Goal: Information Seeking & Learning: Learn about a topic

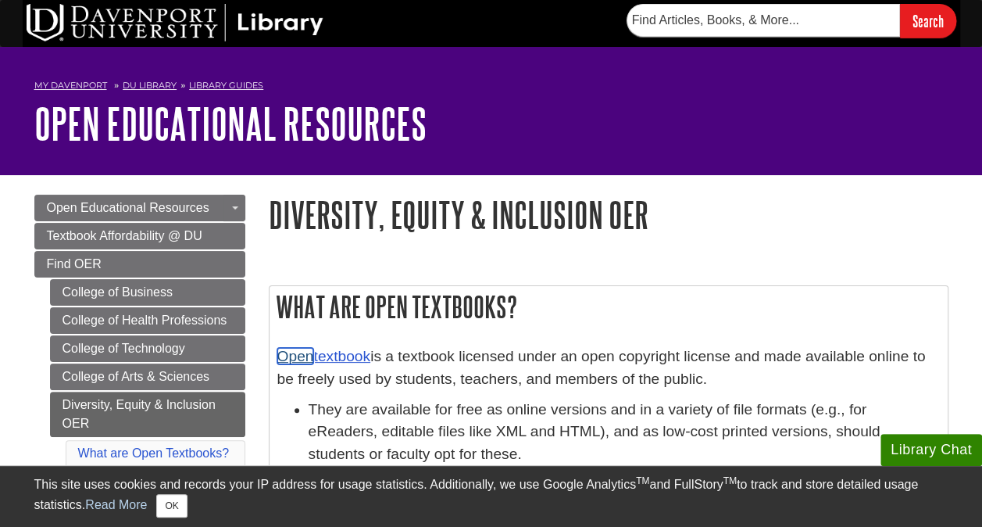
click at [311, 356] on link "Open" at bounding box center [295, 356] width 37 height 16
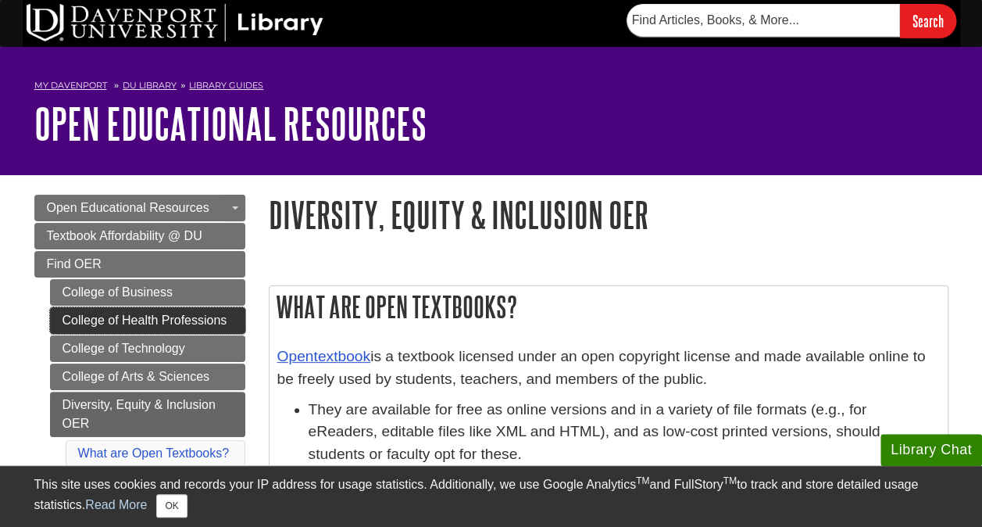
click at [175, 323] on link "College of Health Professions" at bounding box center [147, 320] width 195 height 27
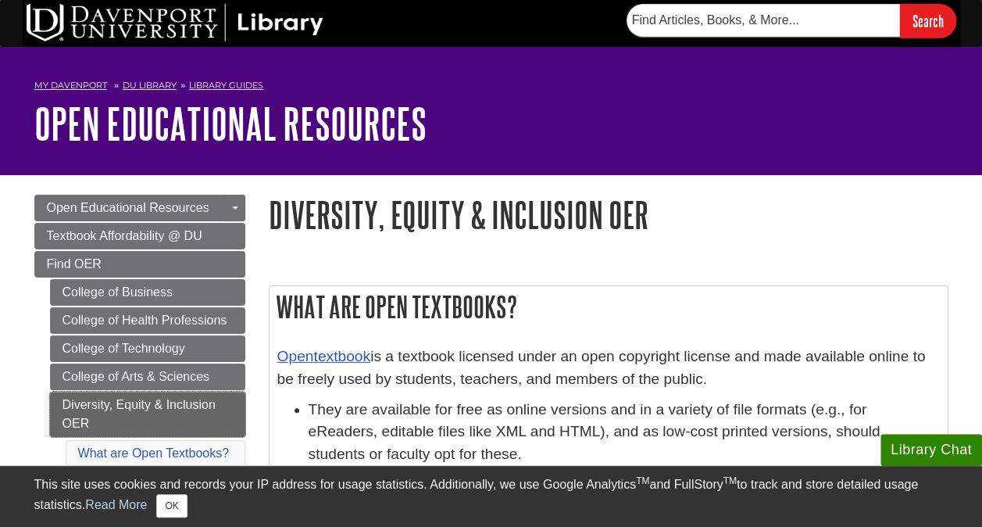
click at [175, 397] on link "Diversity, Equity & Inclusion OER" at bounding box center [147, 413] width 195 height 45
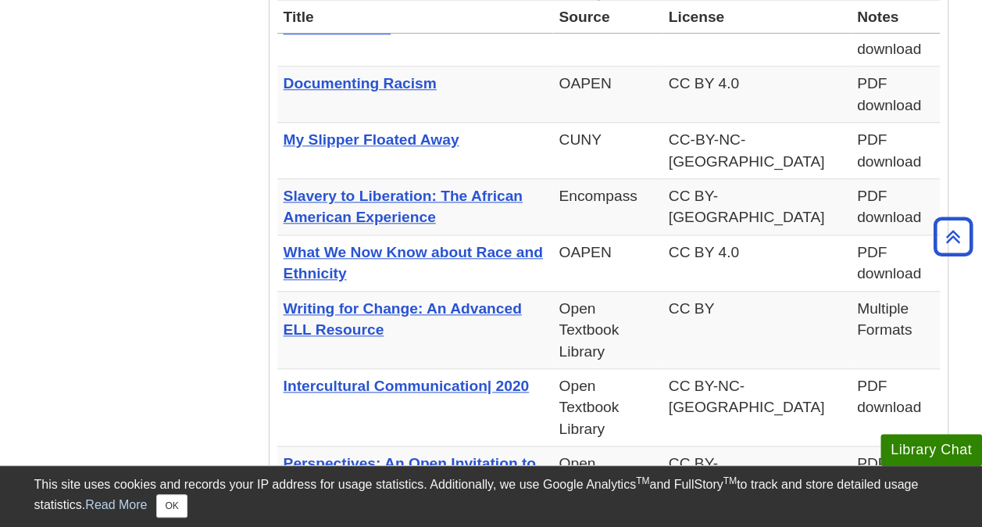
scroll to position [752, 0]
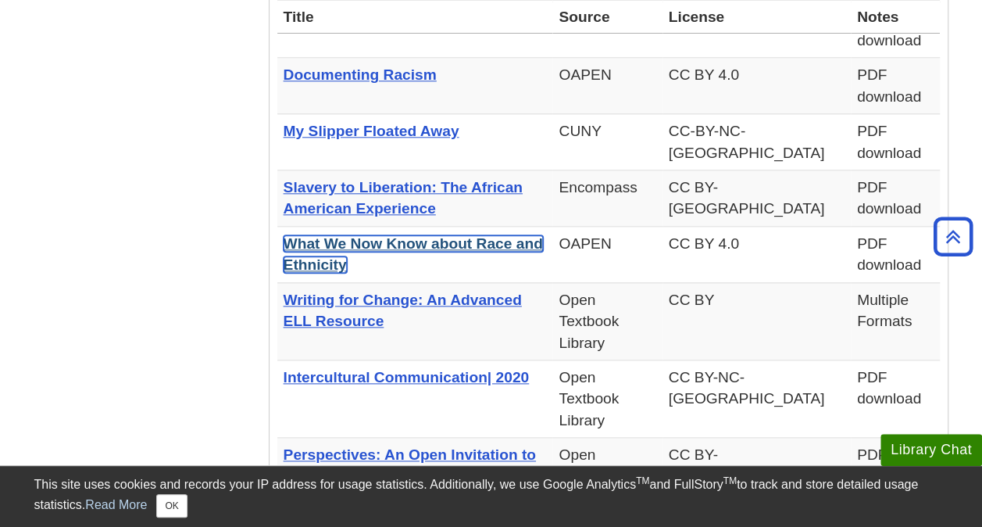
click at [427, 235] on link "What We Now Know about Race and Ethnicity" at bounding box center [413, 254] width 259 height 38
